Goal: Navigation & Orientation: Find specific page/section

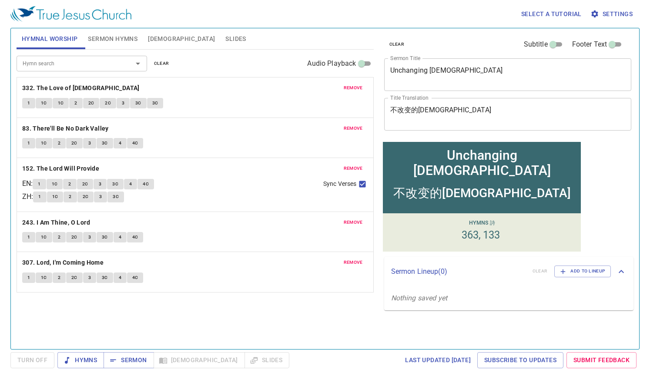
click at [164, 64] on span "clear" at bounding box center [161, 64] width 15 height 8
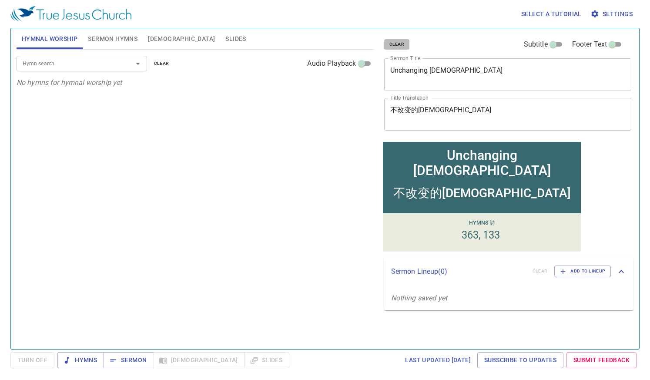
click at [399, 45] on span "clear" at bounding box center [396, 44] width 15 height 8
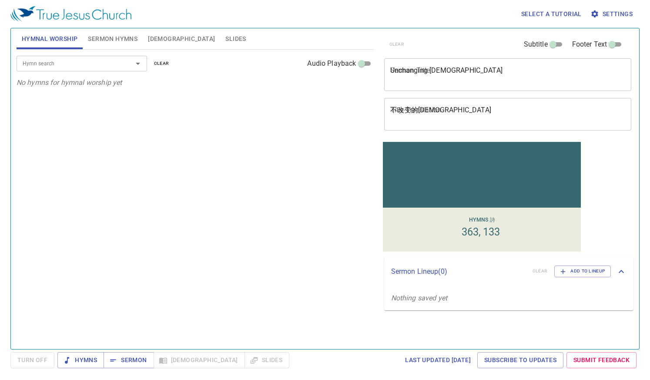
click at [119, 34] on span "Sermon Hymns" at bounding box center [113, 39] width 50 height 11
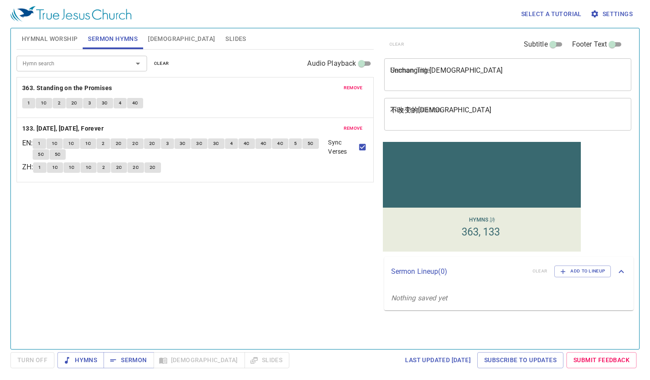
click at [168, 62] on span "clear" at bounding box center [161, 64] width 15 height 8
